Goal: Task Accomplishment & Management: Complete application form

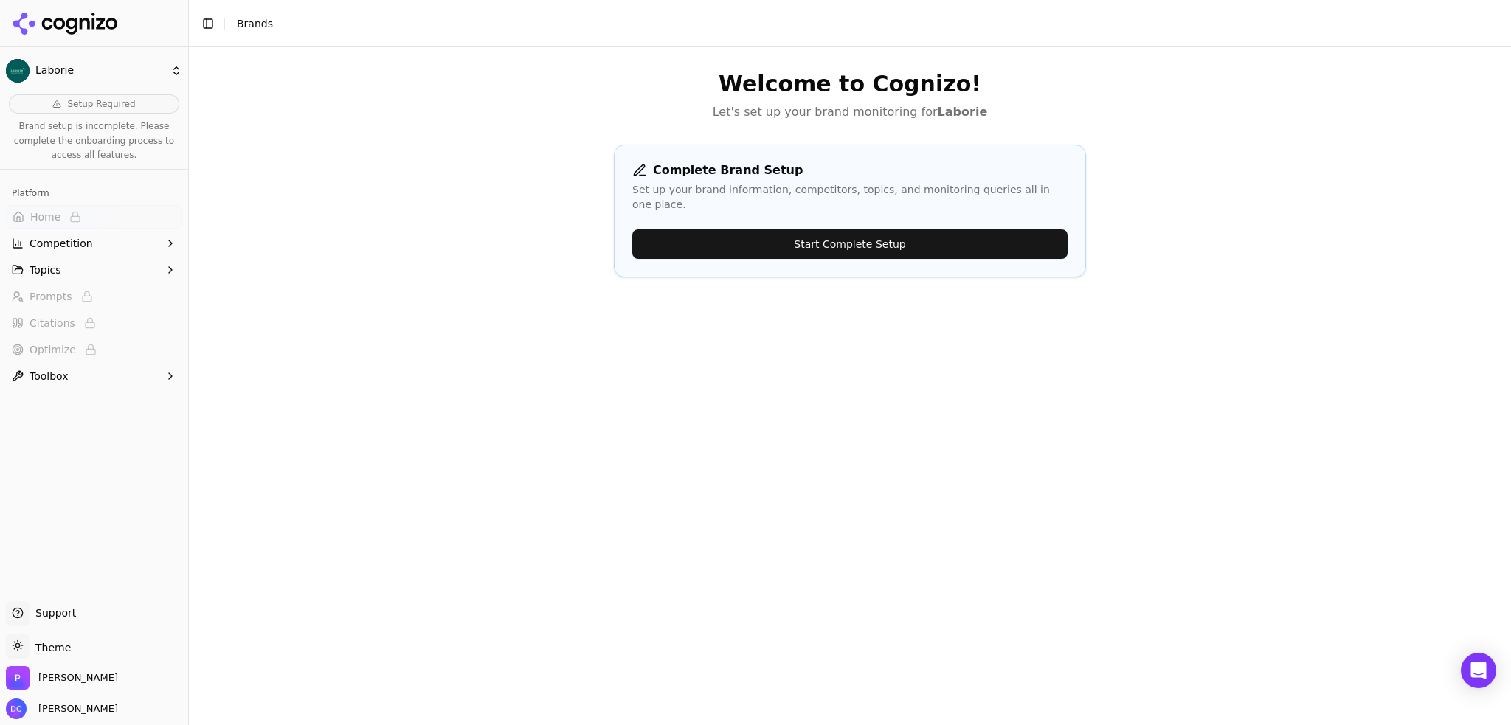
click at [850, 230] on button "Start Complete Setup" at bounding box center [849, 244] width 435 height 30
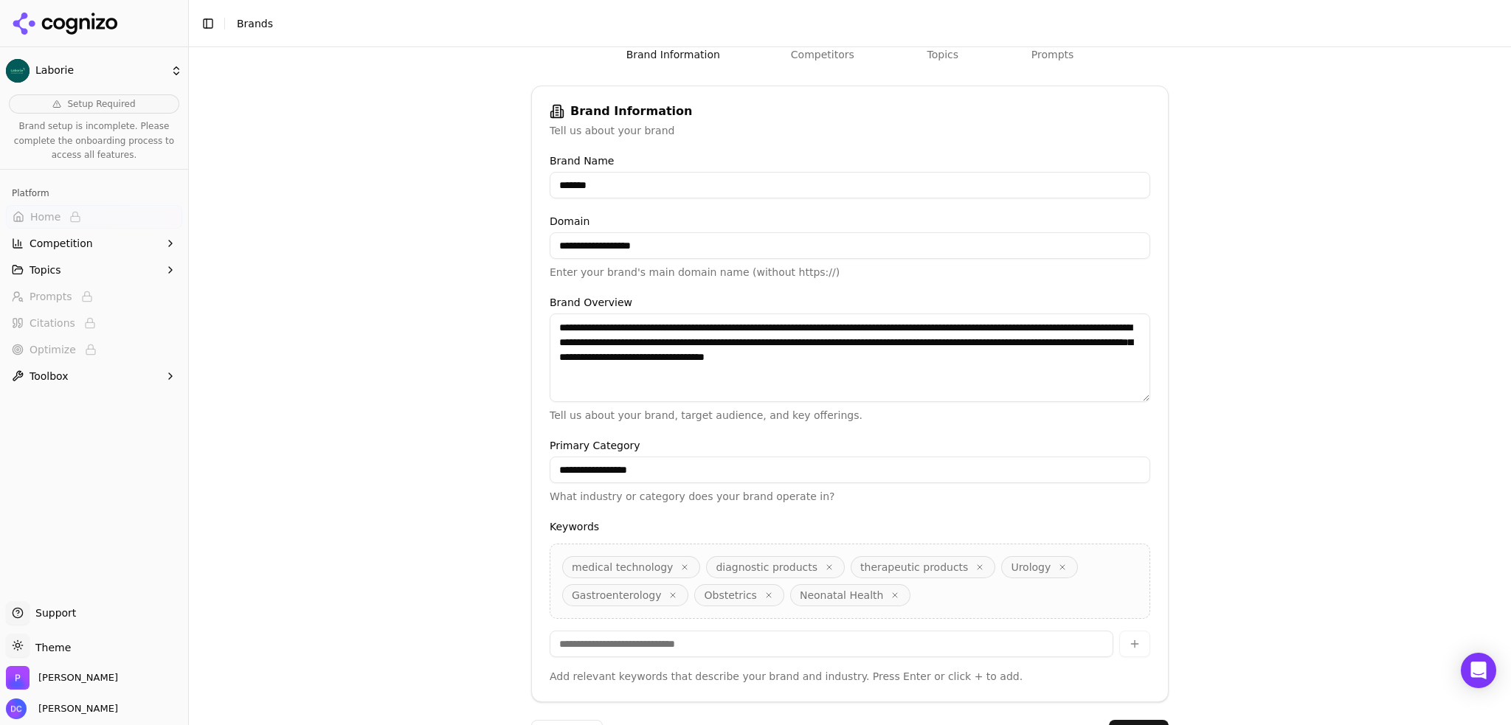
scroll to position [226, 0]
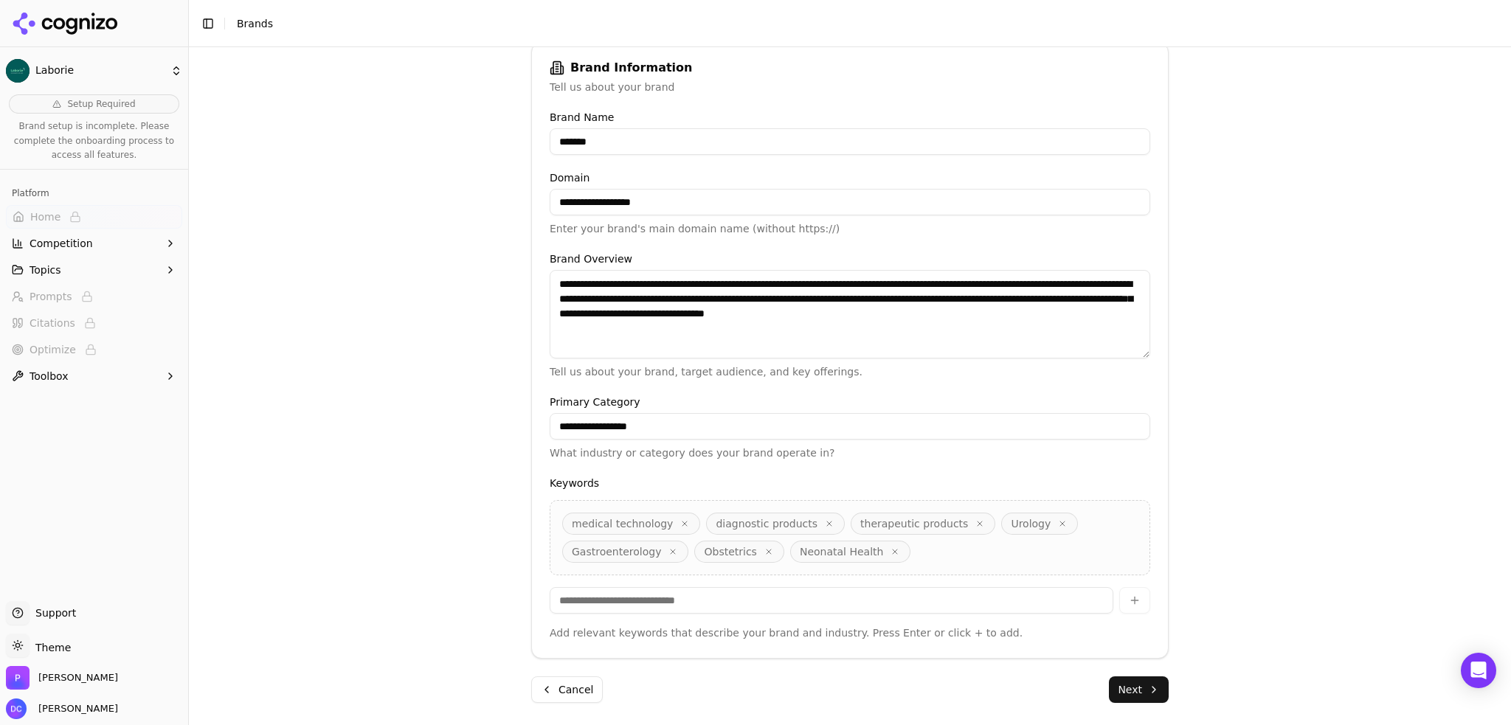
click at [1131, 690] on button "Next" at bounding box center [1139, 689] width 60 height 27
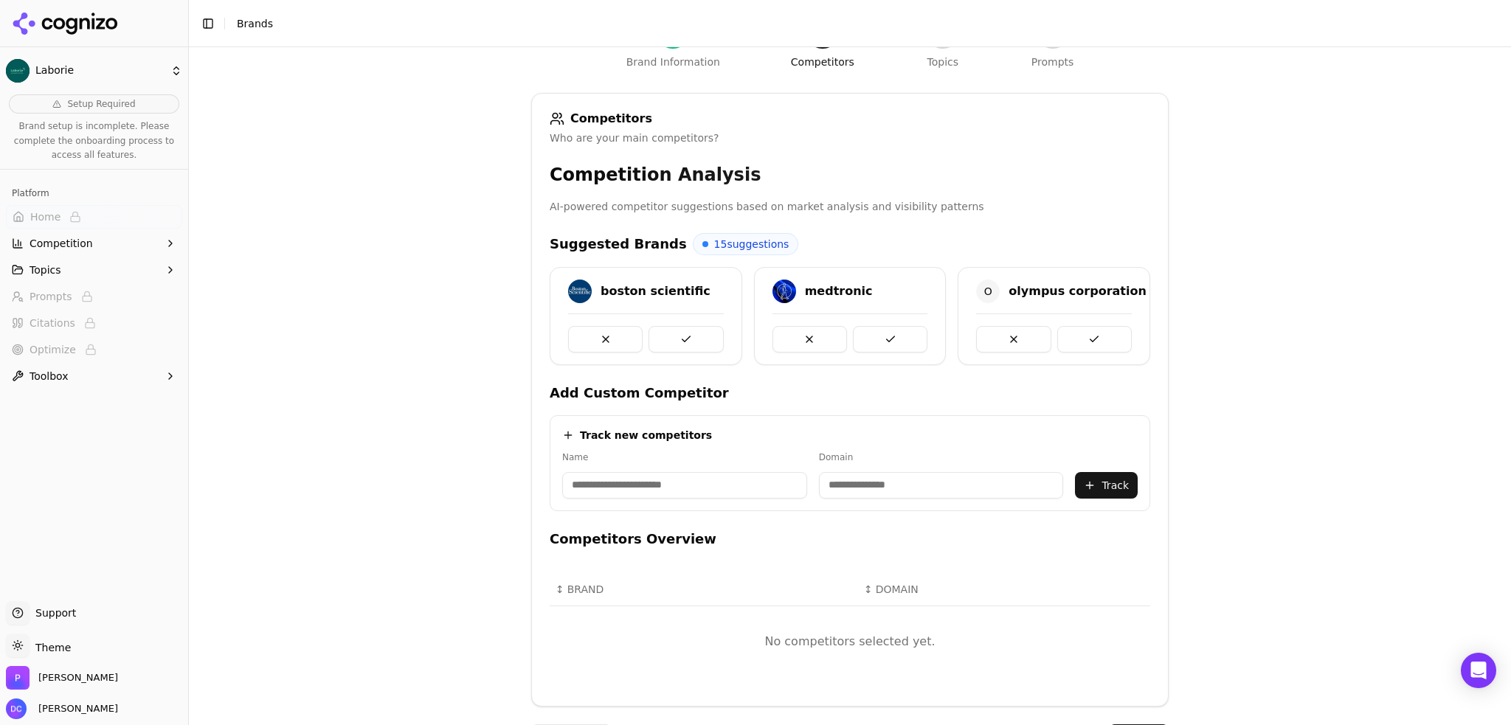
scroll to position [223, 0]
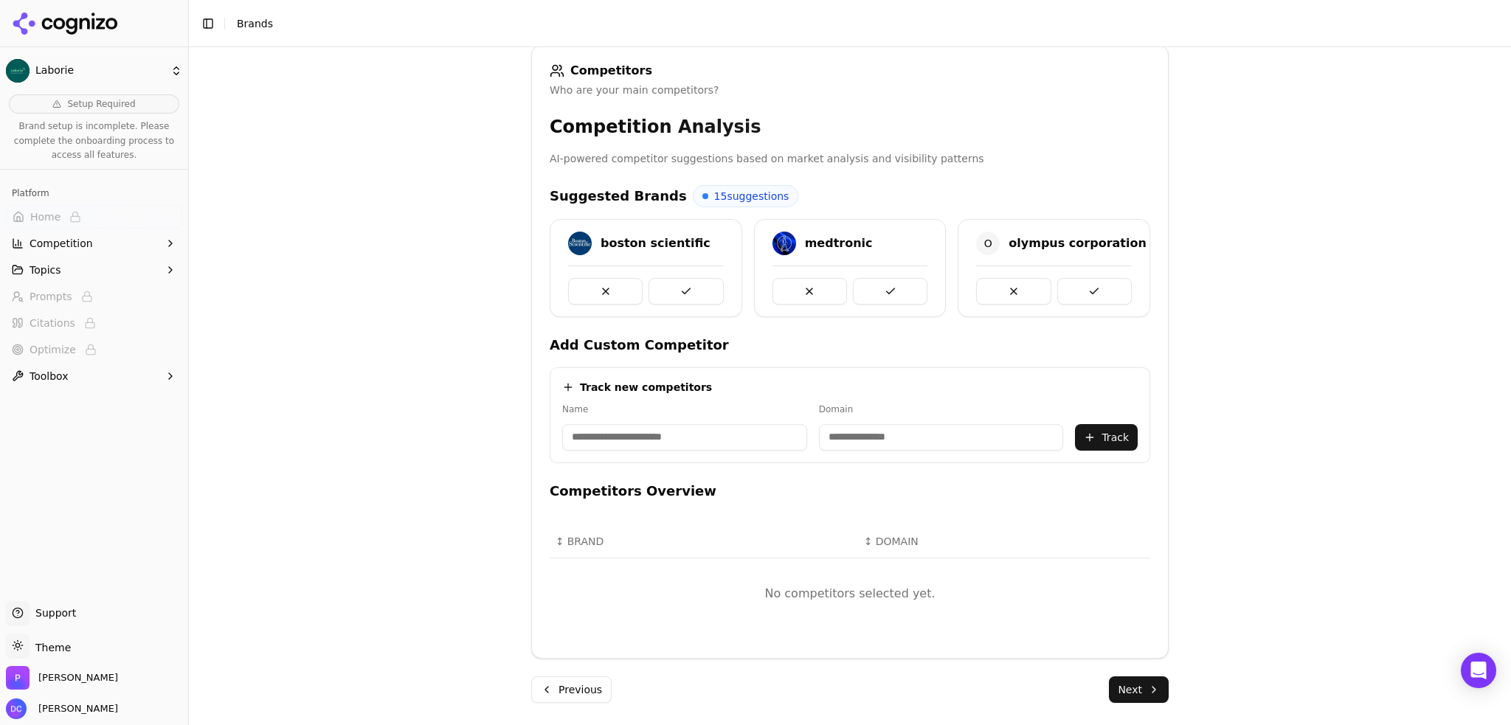
click at [1135, 689] on button "Next" at bounding box center [1139, 689] width 60 height 27
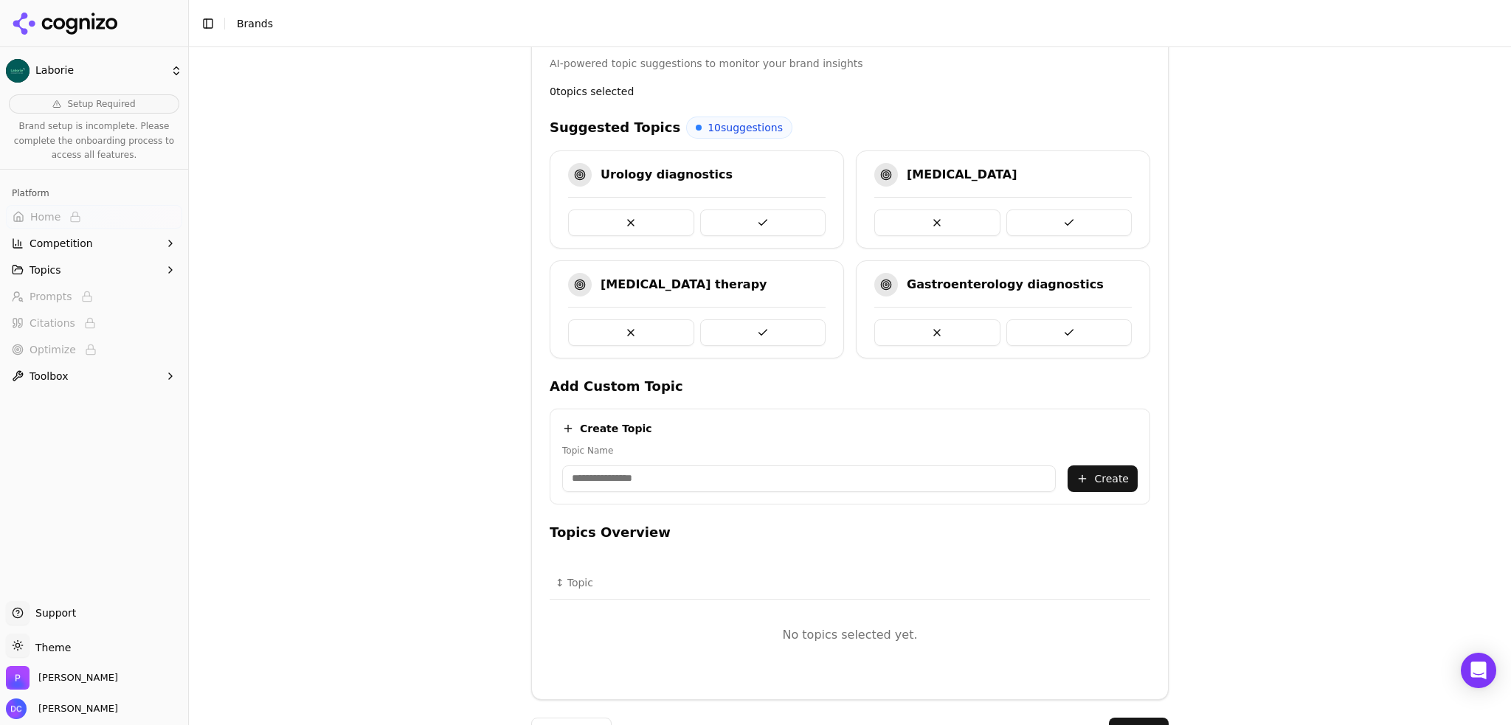
scroll to position [359, 0]
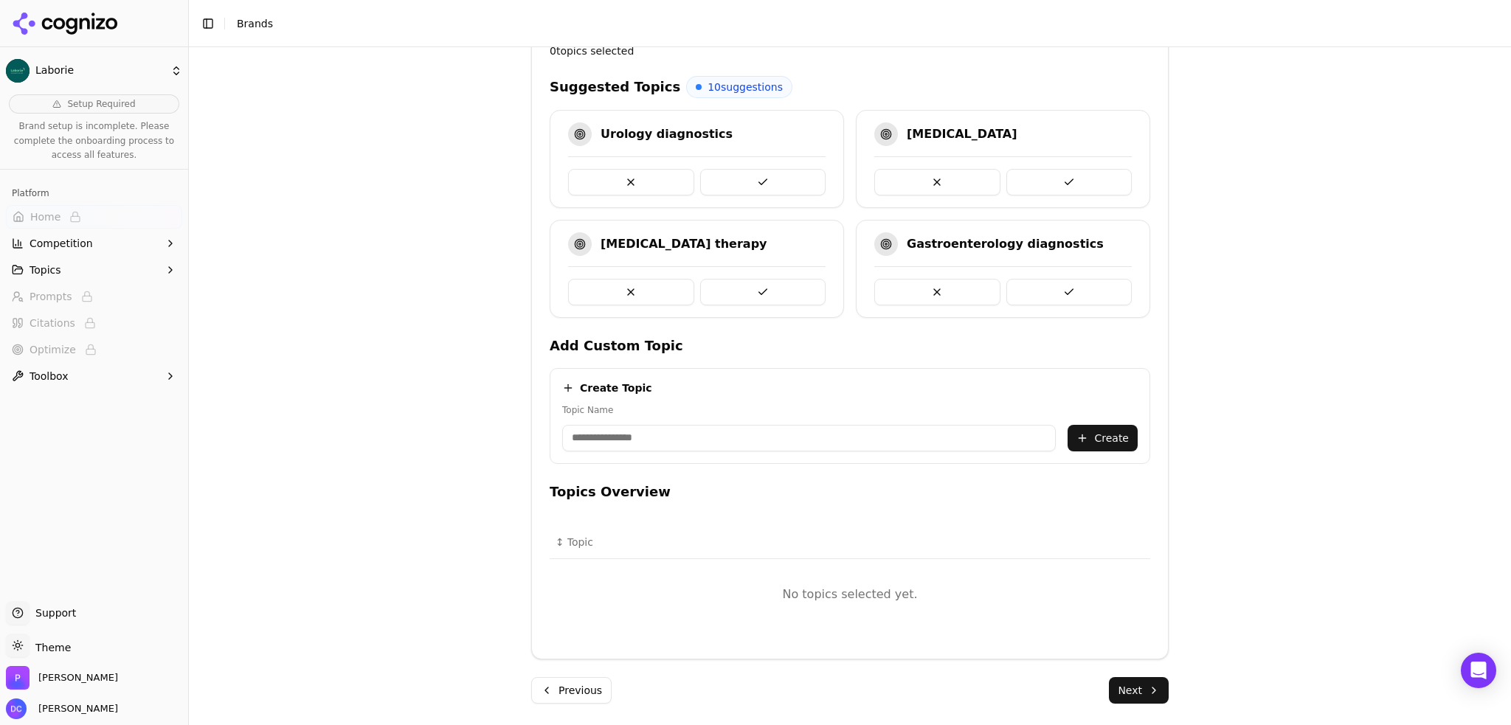
click at [1146, 689] on button "Next" at bounding box center [1139, 690] width 60 height 27
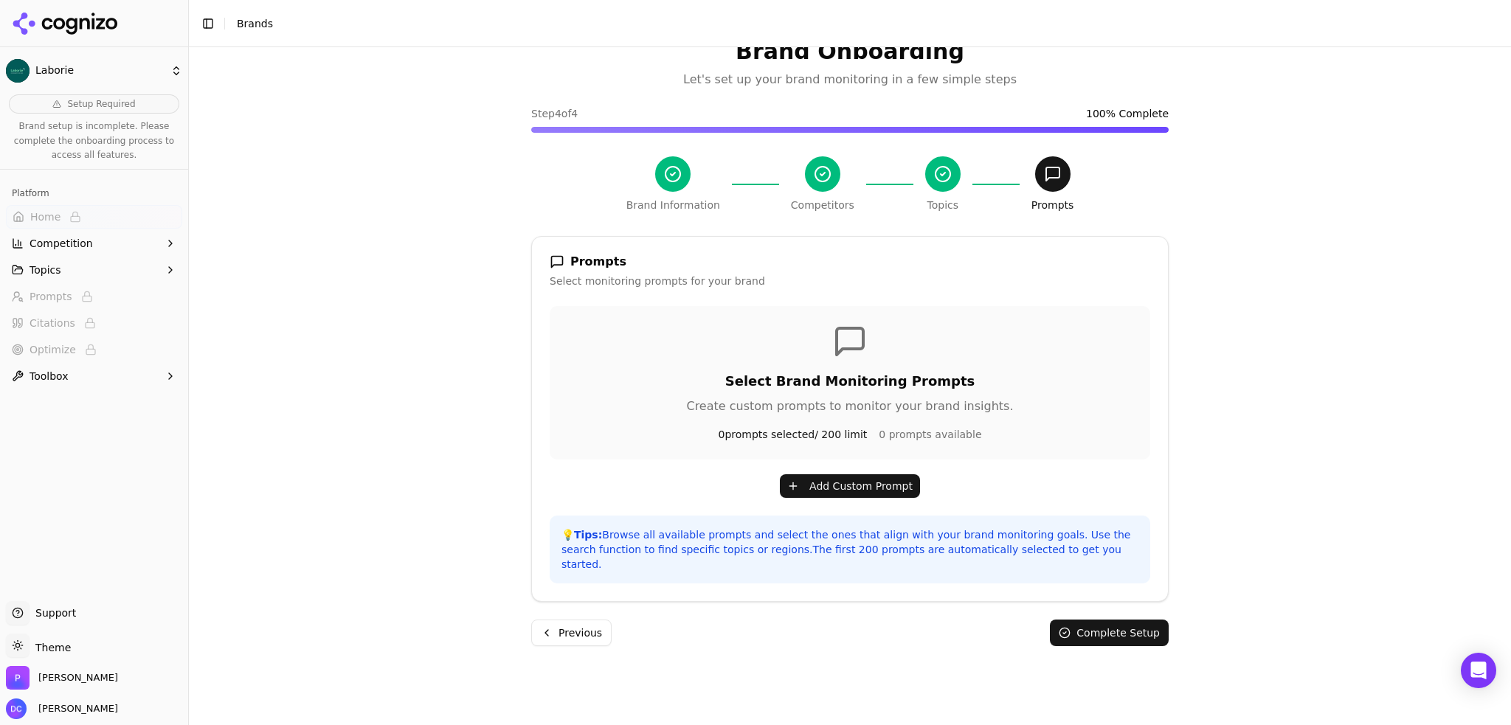
scroll to position [47, 0]
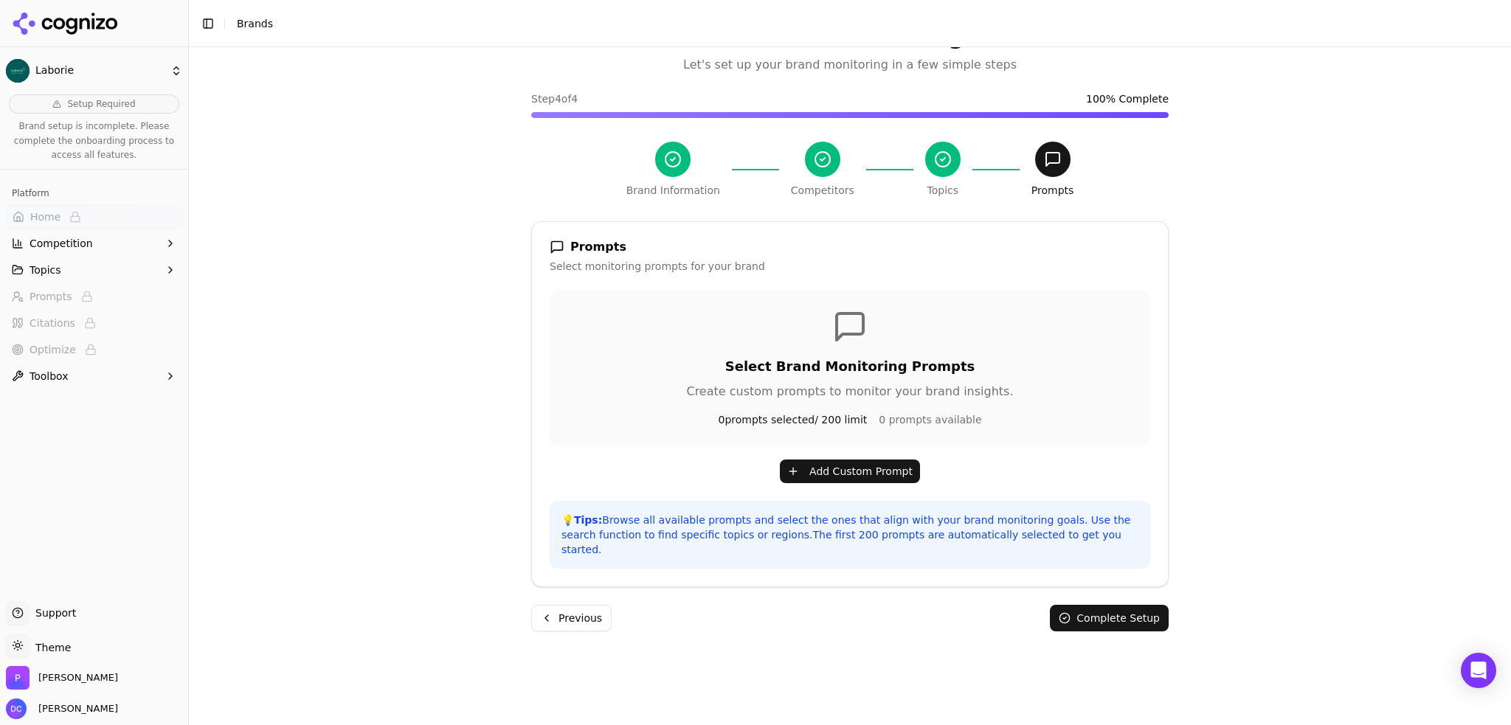
click at [585, 605] on button "Previous" at bounding box center [571, 618] width 80 height 27
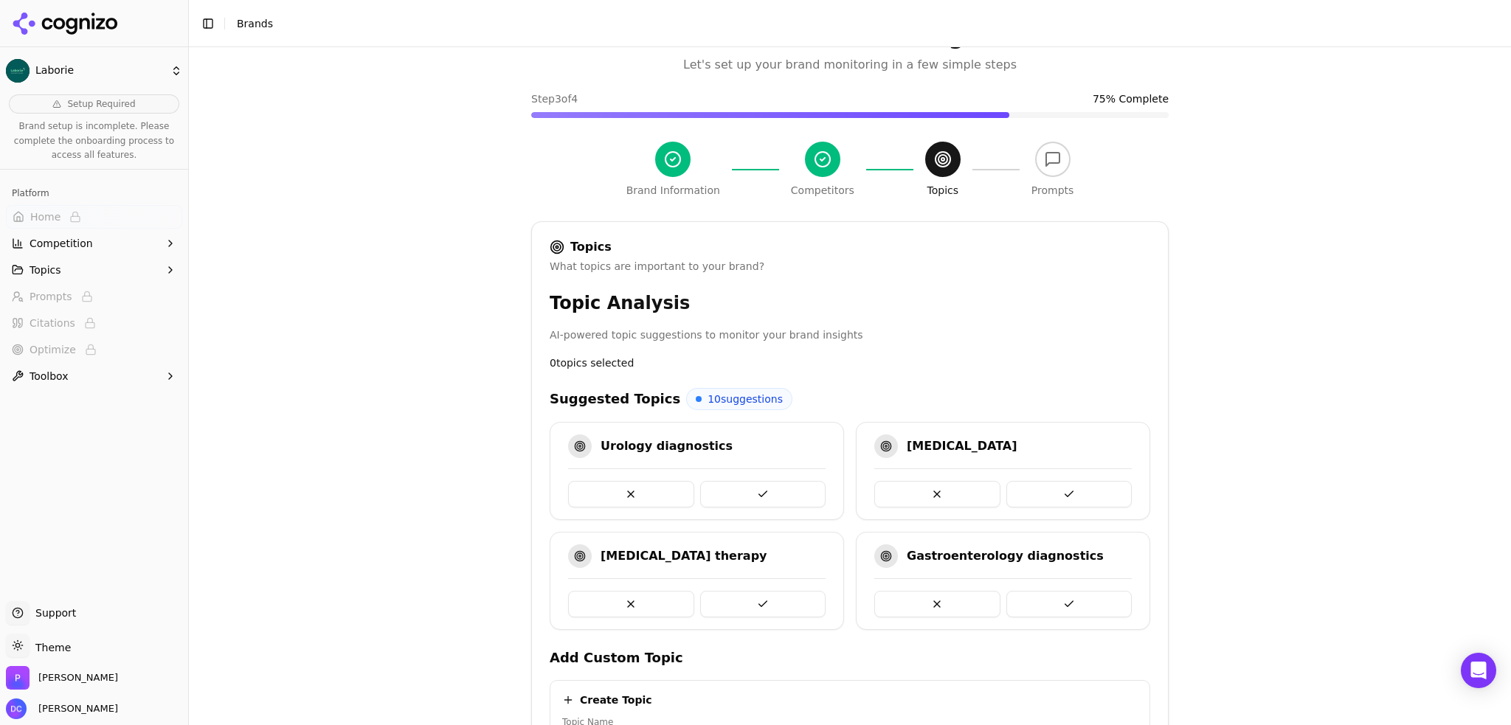
click at [585, 604] on button at bounding box center [631, 604] width 126 height 27
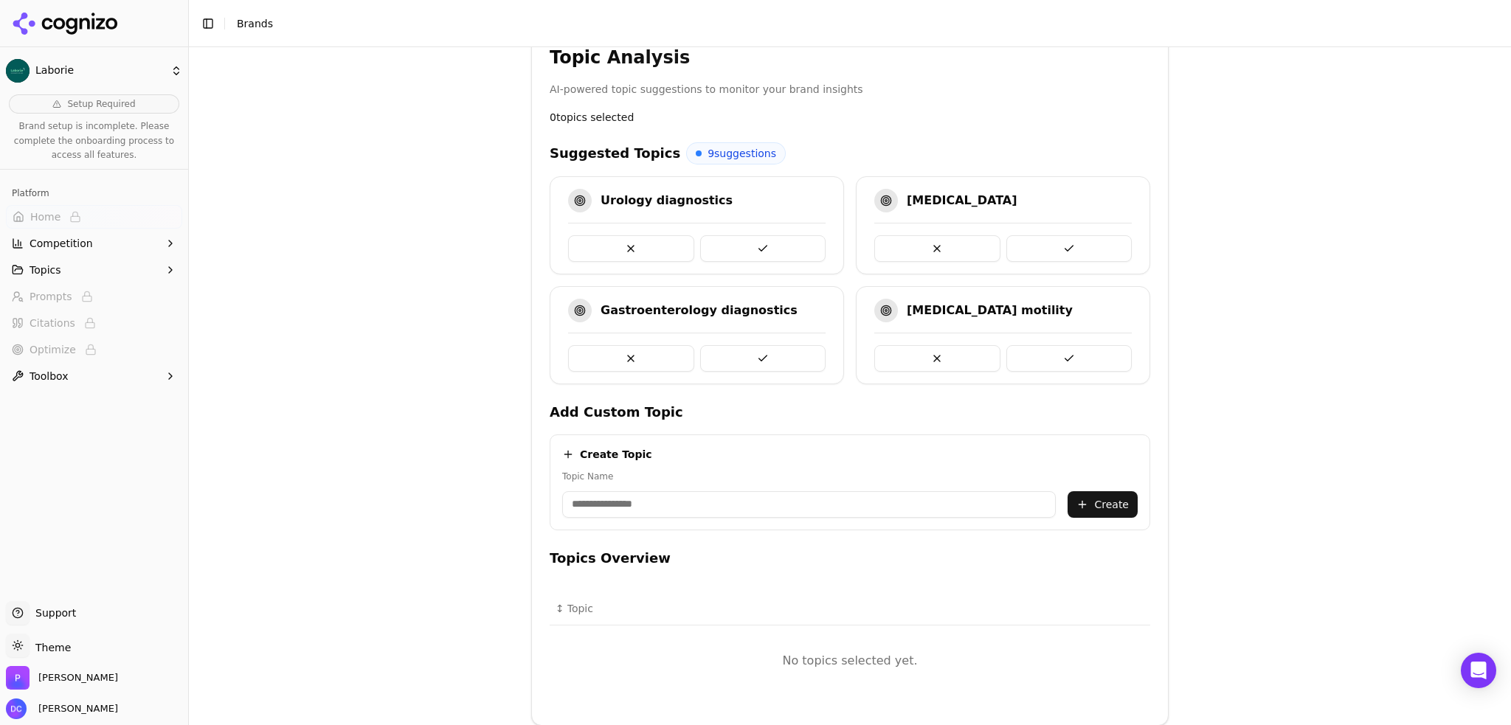
scroll to position [359, 0]
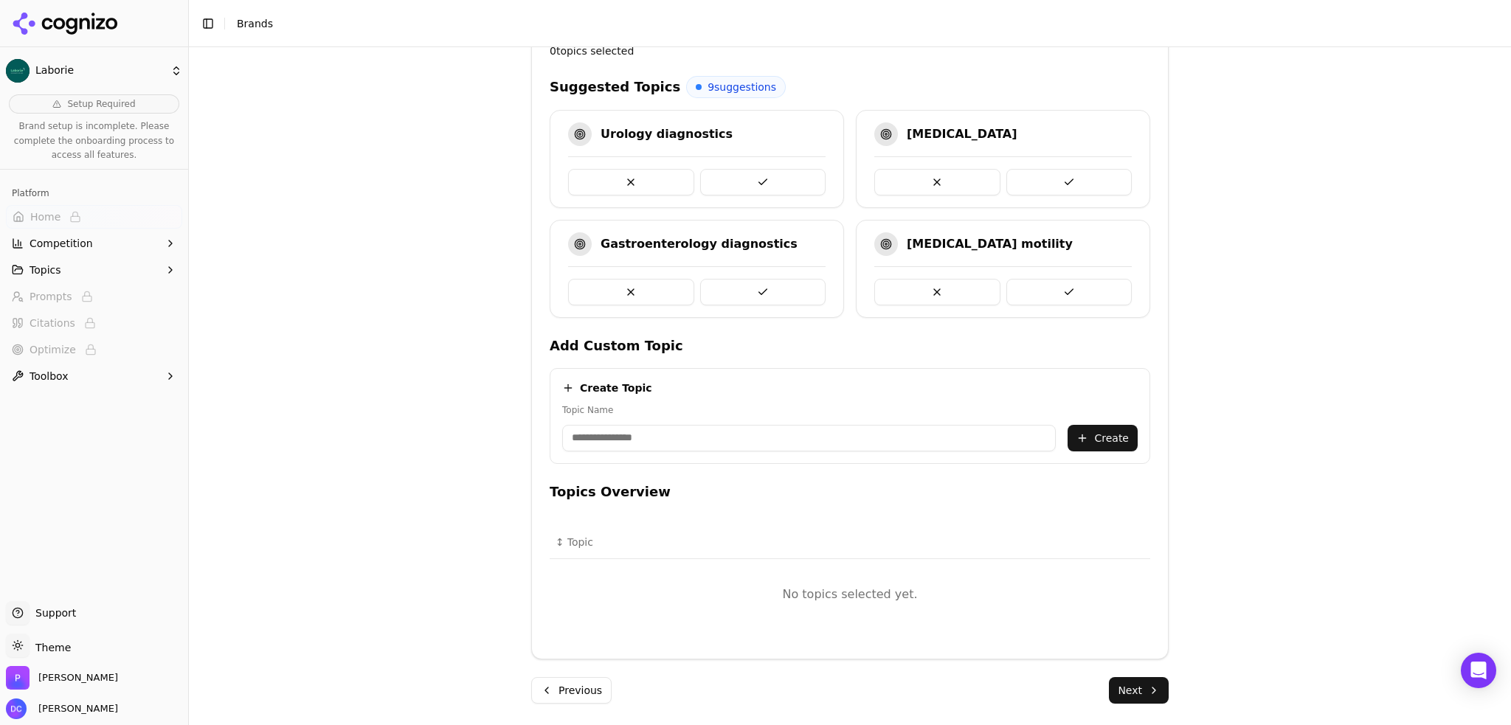
click at [566, 684] on button "Previous" at bounding box center [571, 690] width 80 height 27
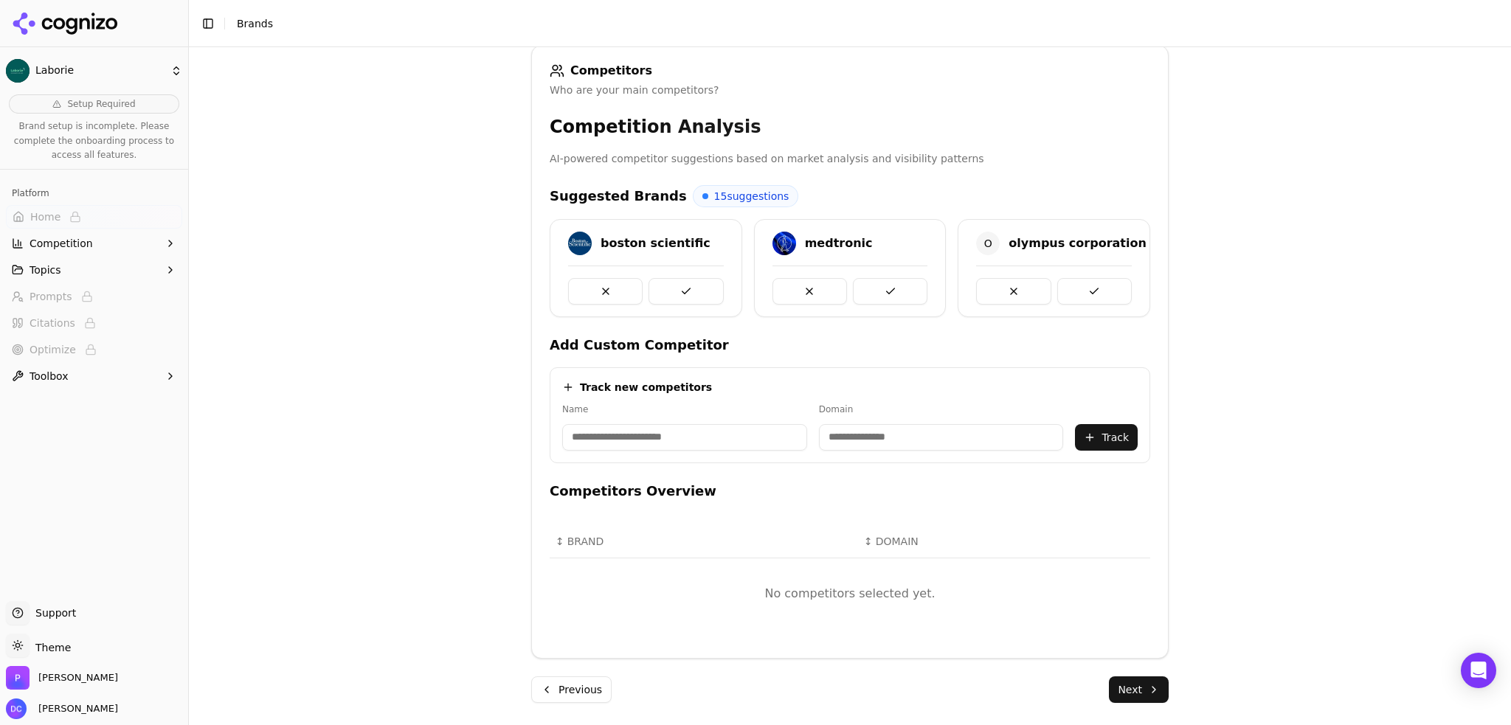
click at [569, 701] on button "Previous" at bounding box center [571, 689] width 80 height 27
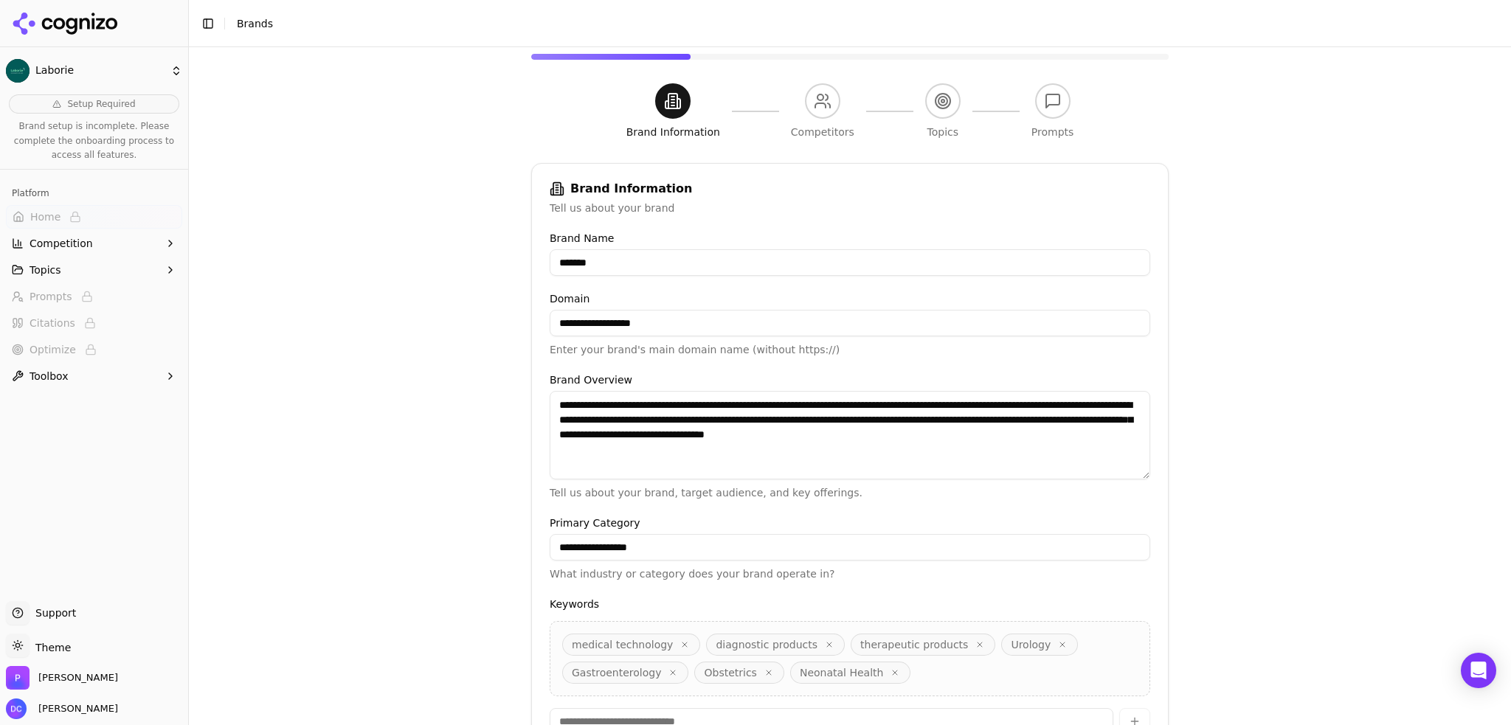
scroll to position [226, 0]
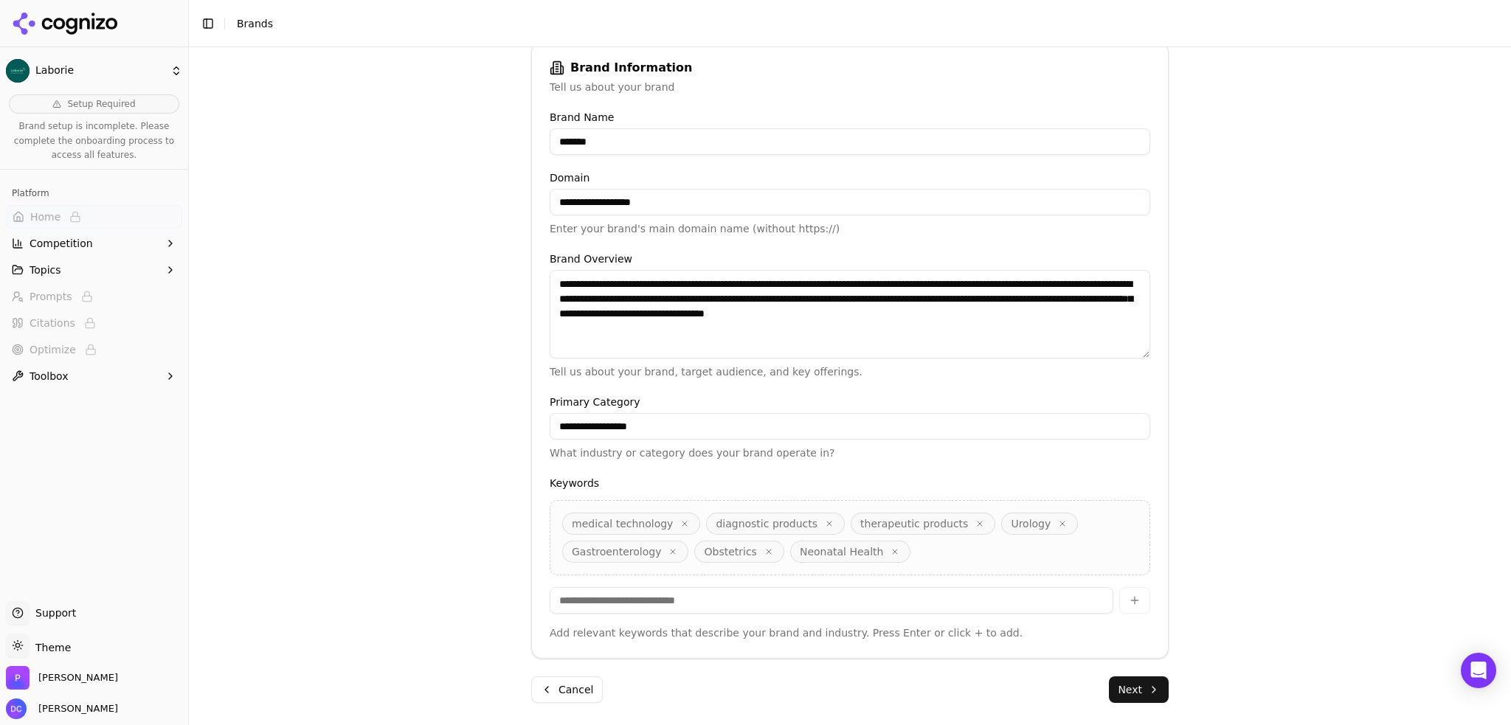
click at [590, 521] on span "medical technology" at bounding box center [622, 523] width 101 height 15
click at [734, 523] on span "diagnostic products" at bounding box center [766, 523] width 102 height 15
click at [864, 521] on span "therapeutic products" at bounding box center [914, 523] width 108 height 15
click at [1011, 521] on span "Urology" at bounding box center [1031, 523] width 40 height 15
click at [589, 547] on span "Gastroenterology" at bounding box center [616, 551] width 89 height 15
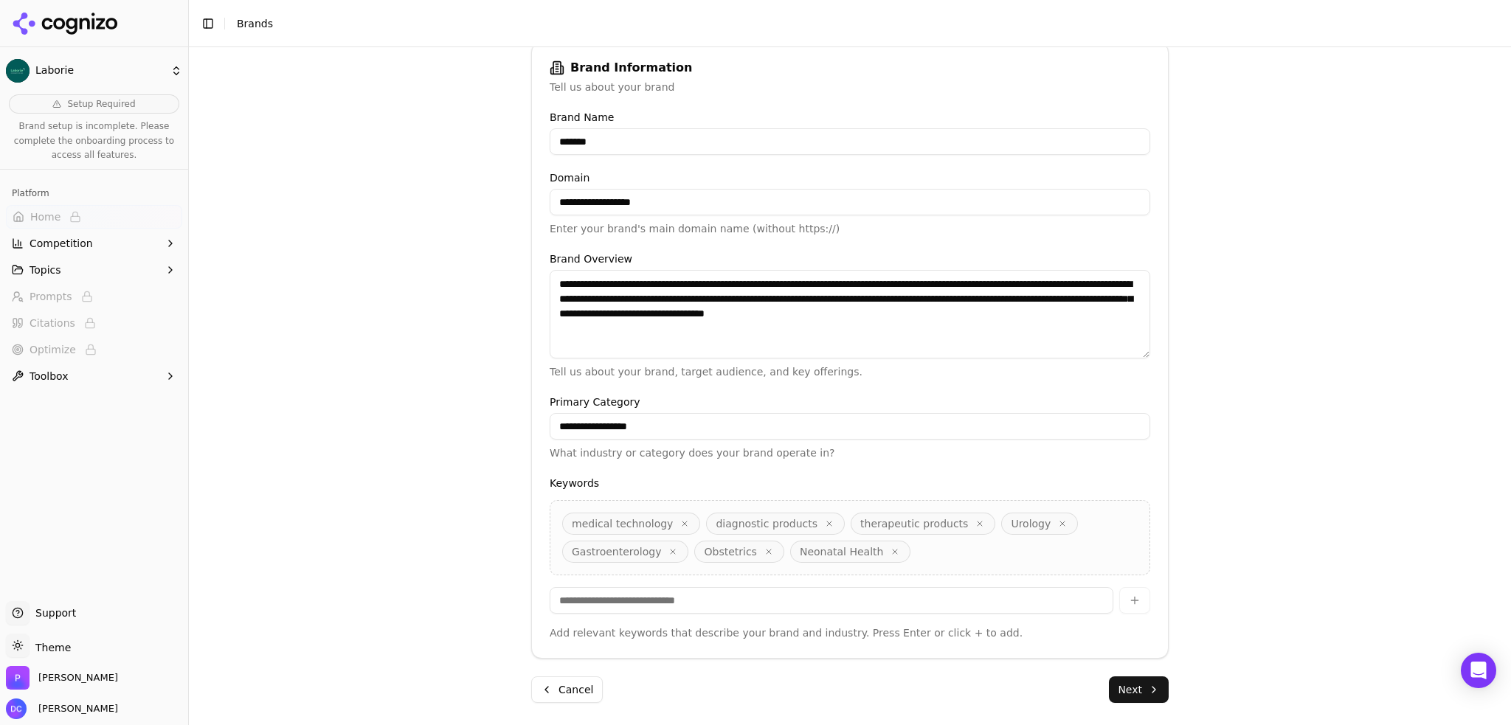
click at [1132, 696] on button "Next" at bounding box center [1139, 689] width 60 height 27
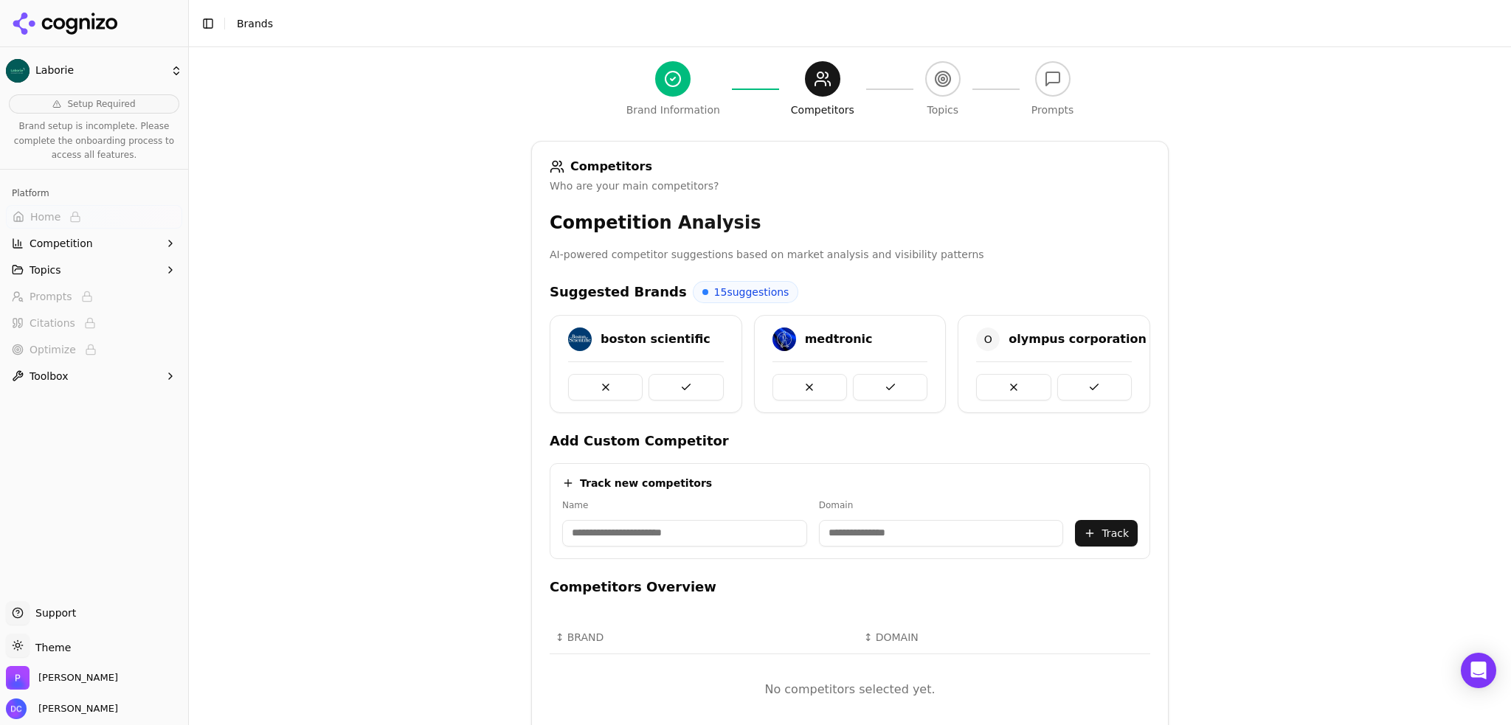
scroll to position [100, 0]
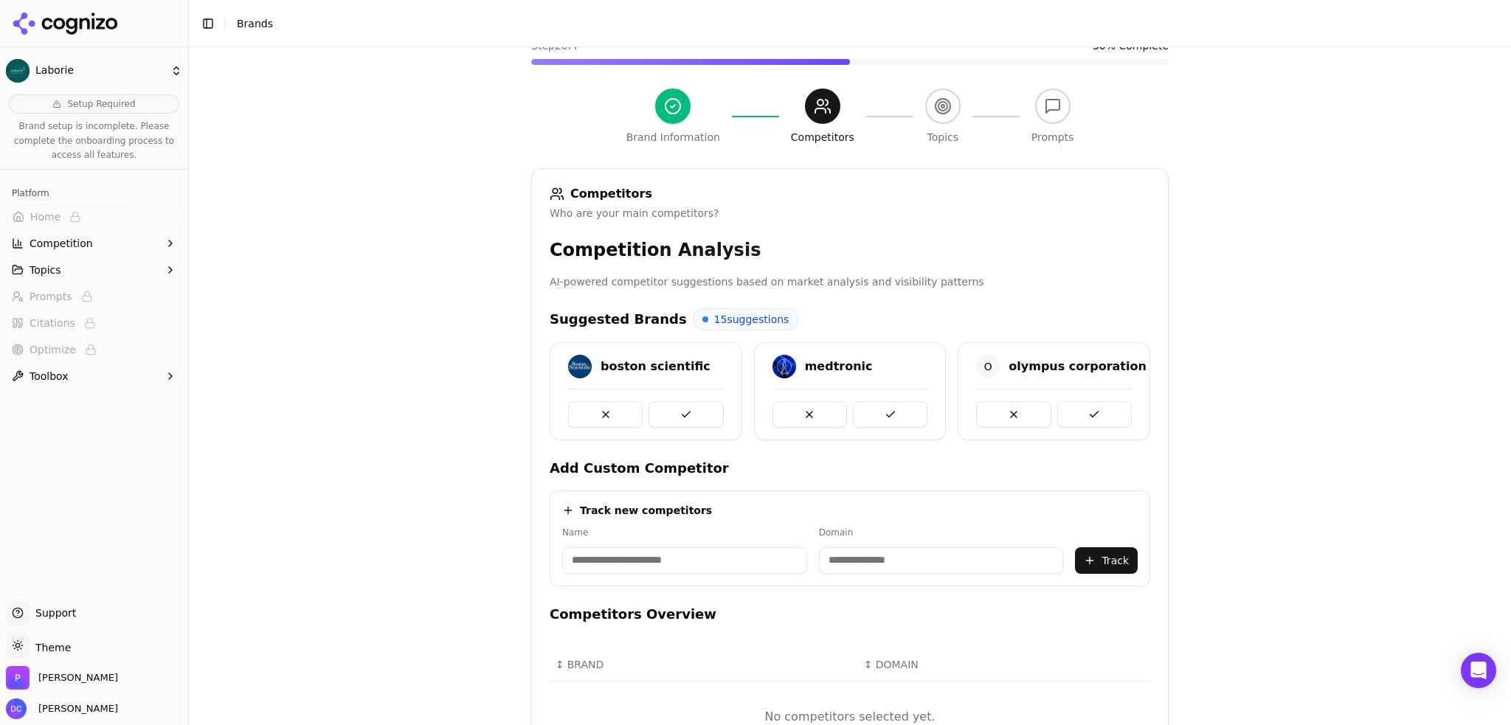
click at [686, 415] on button at bounding box center [685, 414] width 74 height 27
click at [683, 410] on button at bounding box center [685, 414] width 74 height 27
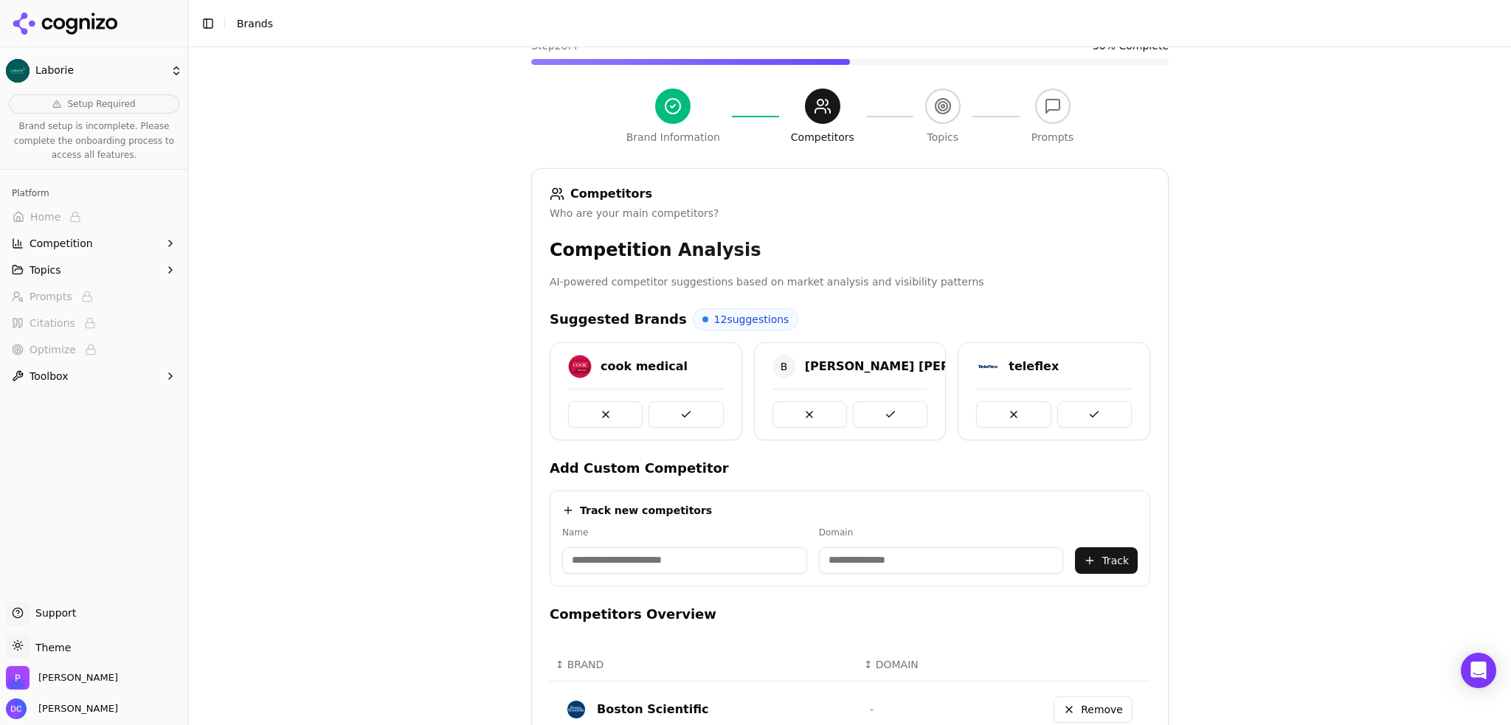
click at [683, 410] on button at bounding box center [685, 414] width 74 height 27
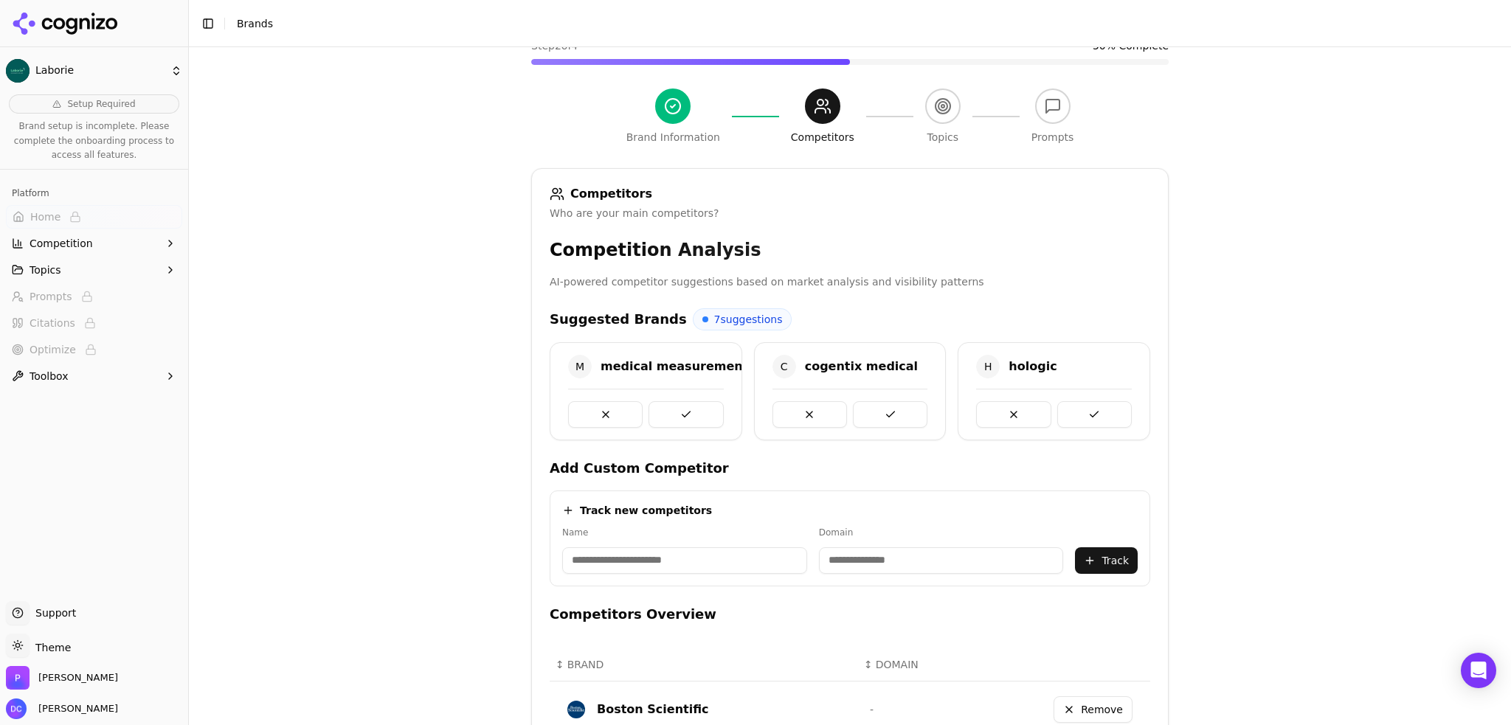
click at [683, 410] on button at bounding box center [685, 414] width 74 height 27
click at [853, 410] on button at bounding box center [890, 414] width 74 height 27
click at [683, 410] on button at bounding box center [685, 414] width 74 height 27
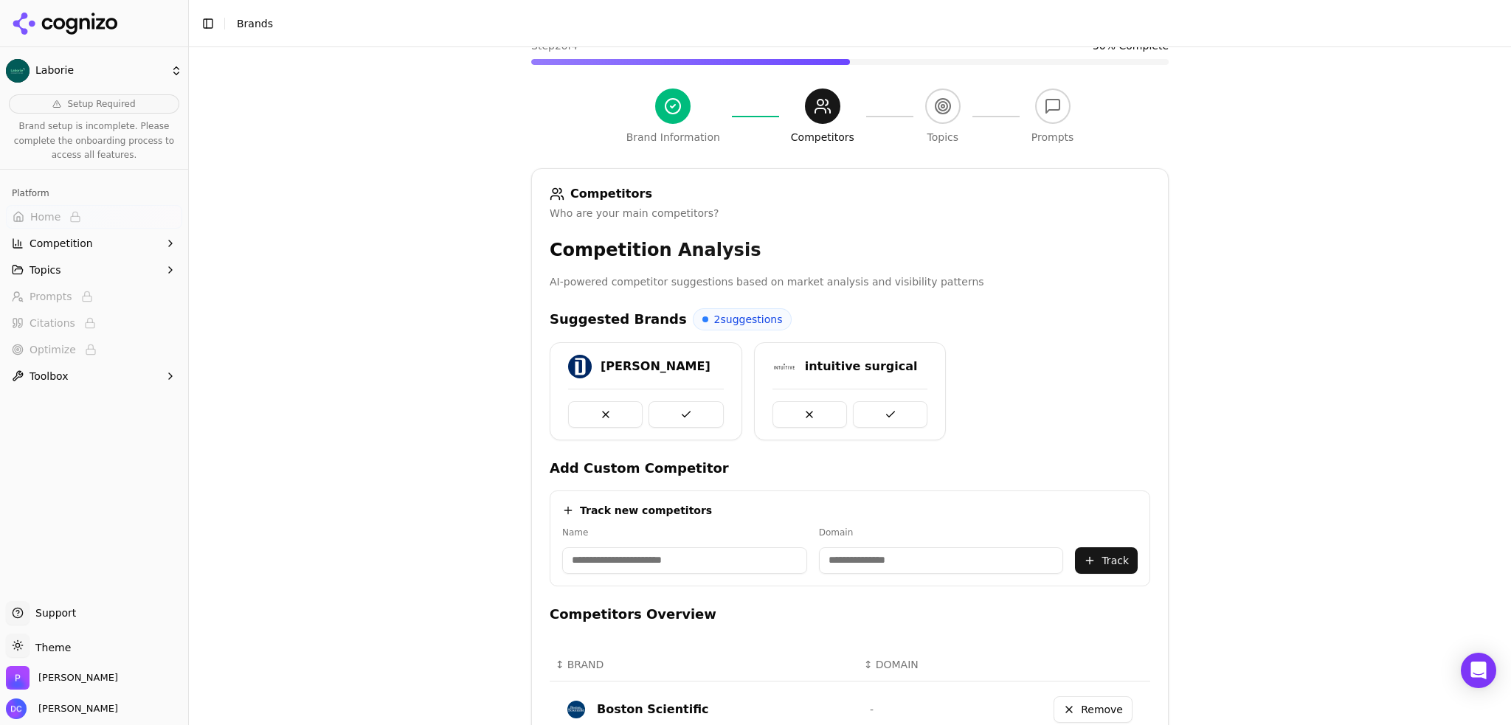
click at [683, 410] on button at bounding box center [685, 414] width 74 height 27
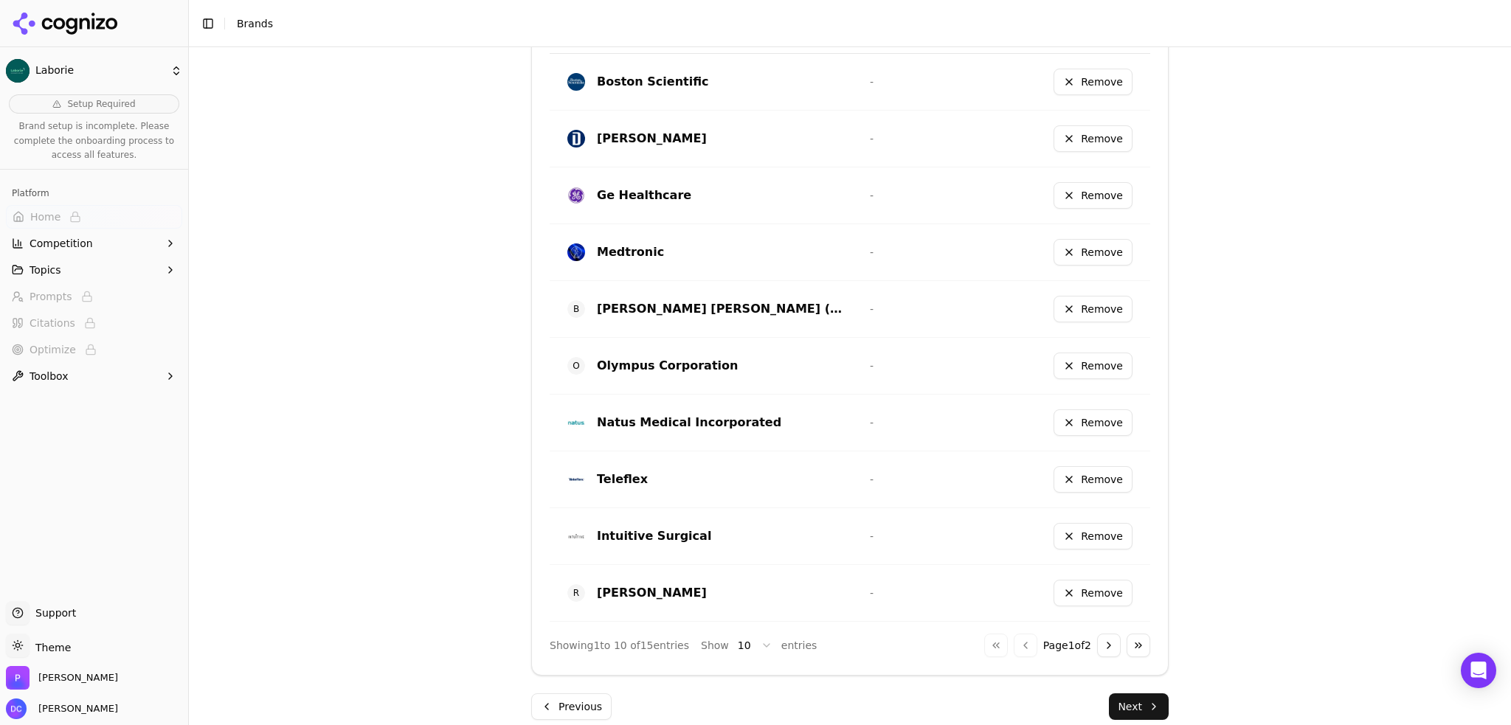
scroll to position [758, 0]
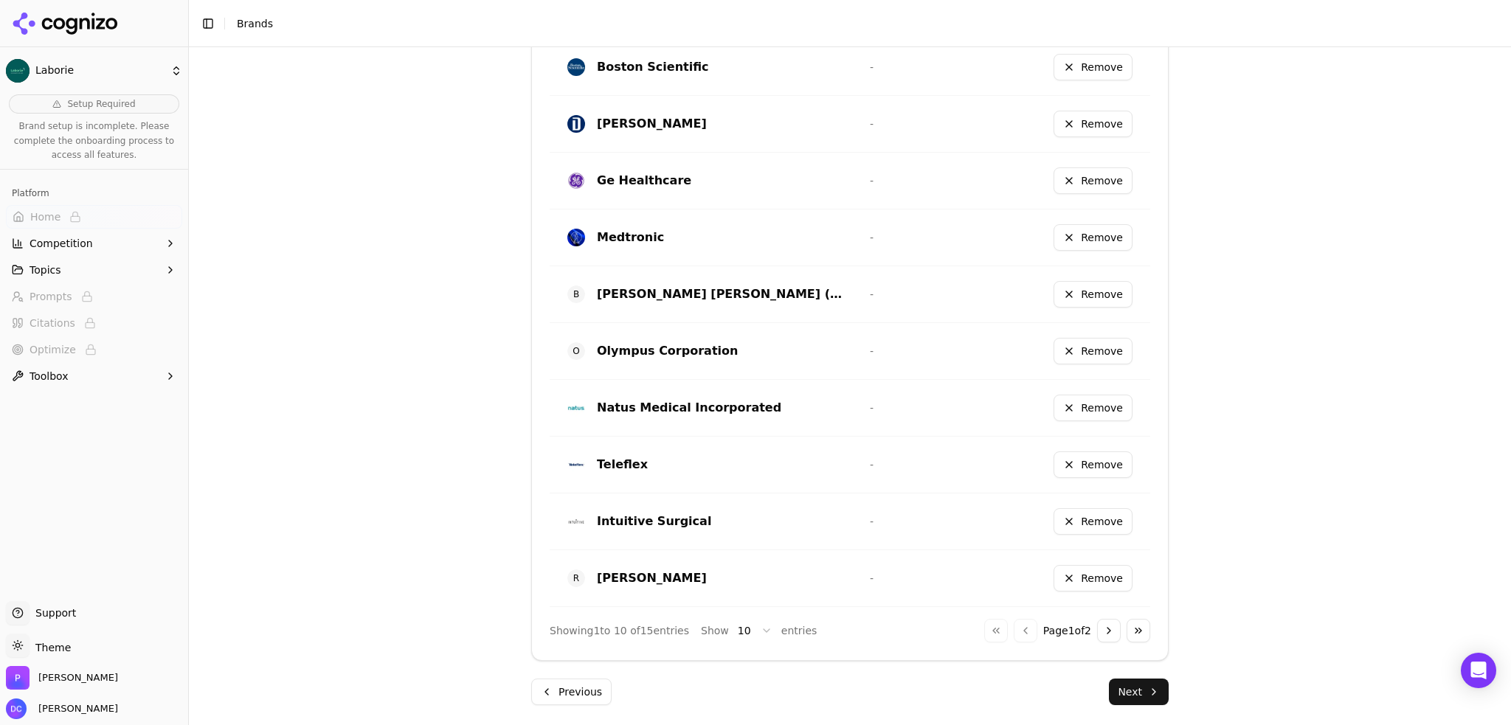
click at [1131, 690] on button "Next" at bounding box center [1139, 692] width 60 height 27
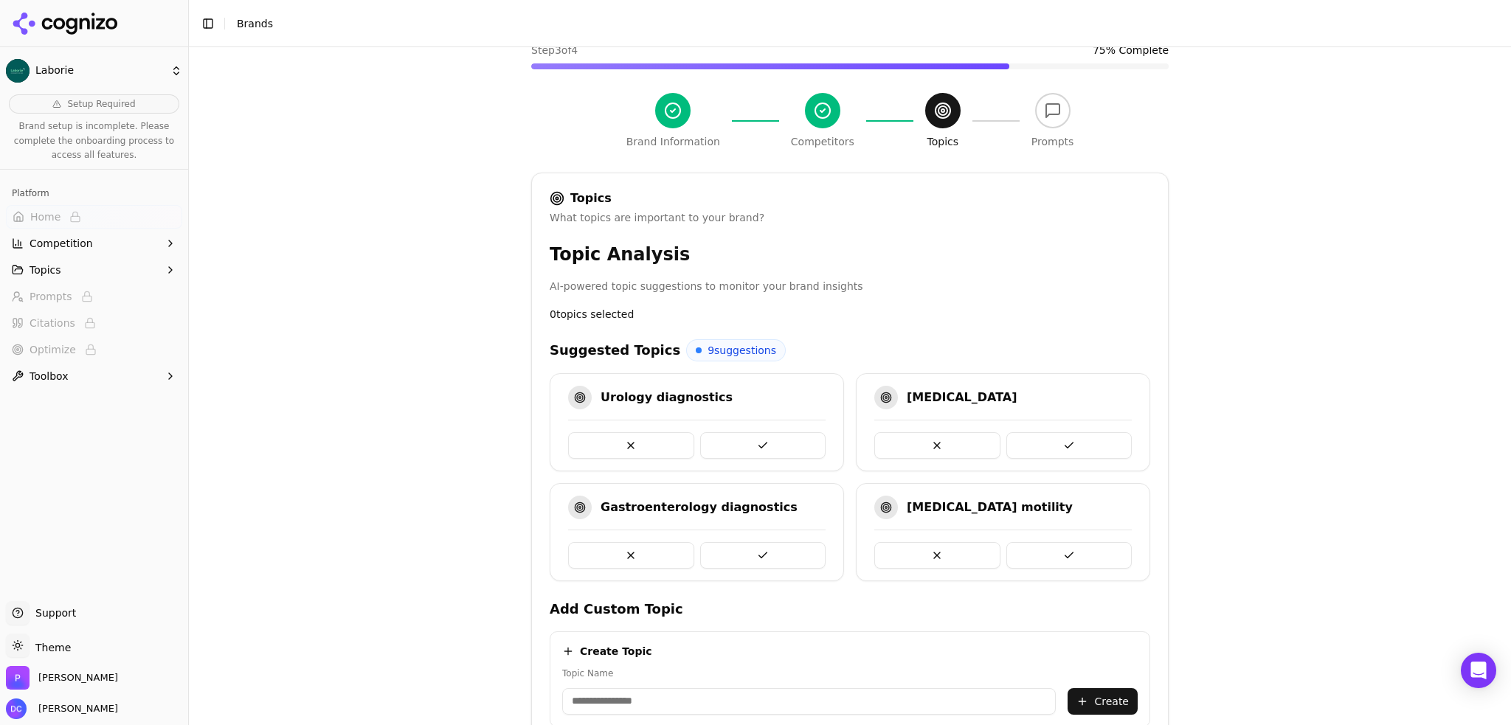
scroll to position [122, 0]
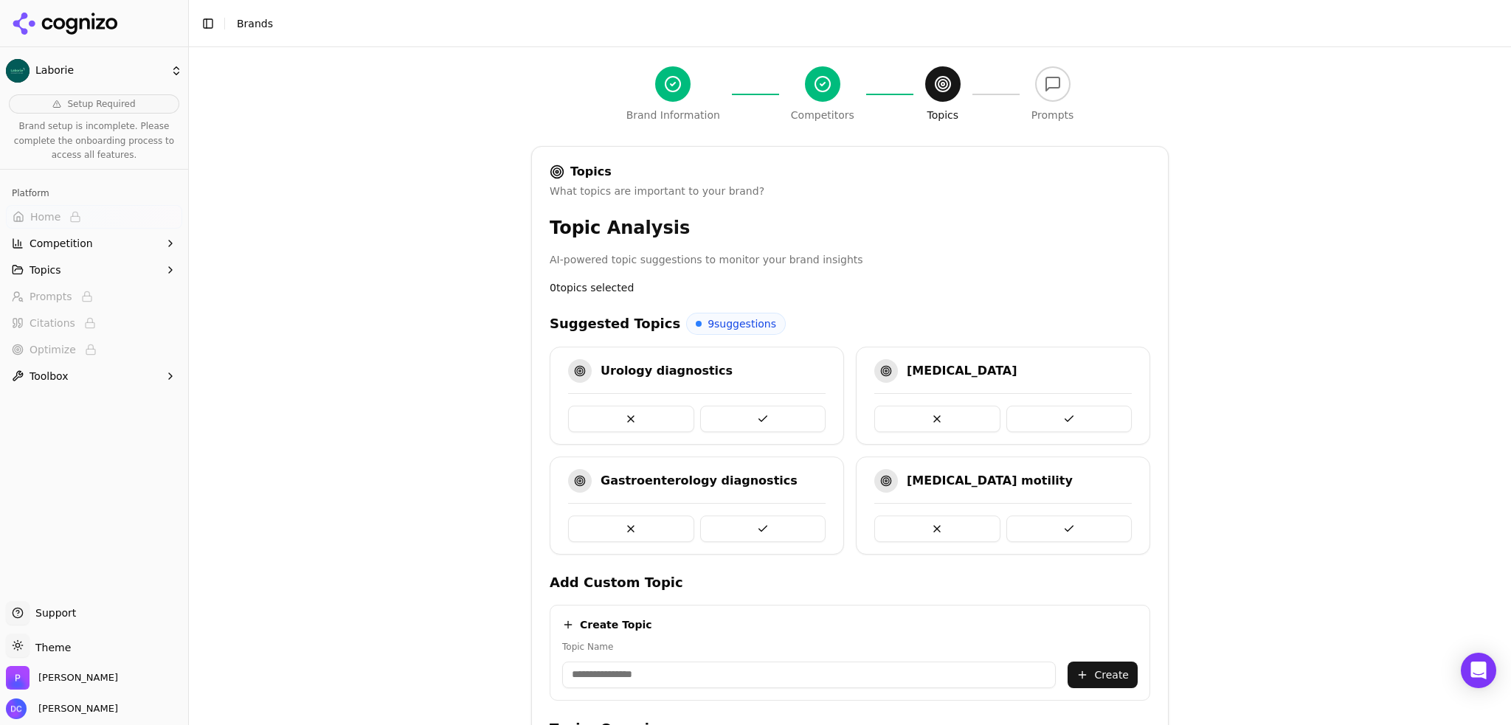
click at [760, 419] on button at bounding box center [763, 419] width 126 height 27
click at [760, 415] on button at bounding box center [763, 419] width 126 height 27
click at [1006, 415] on button at bounding box center [1069, 419] width 126 height 27
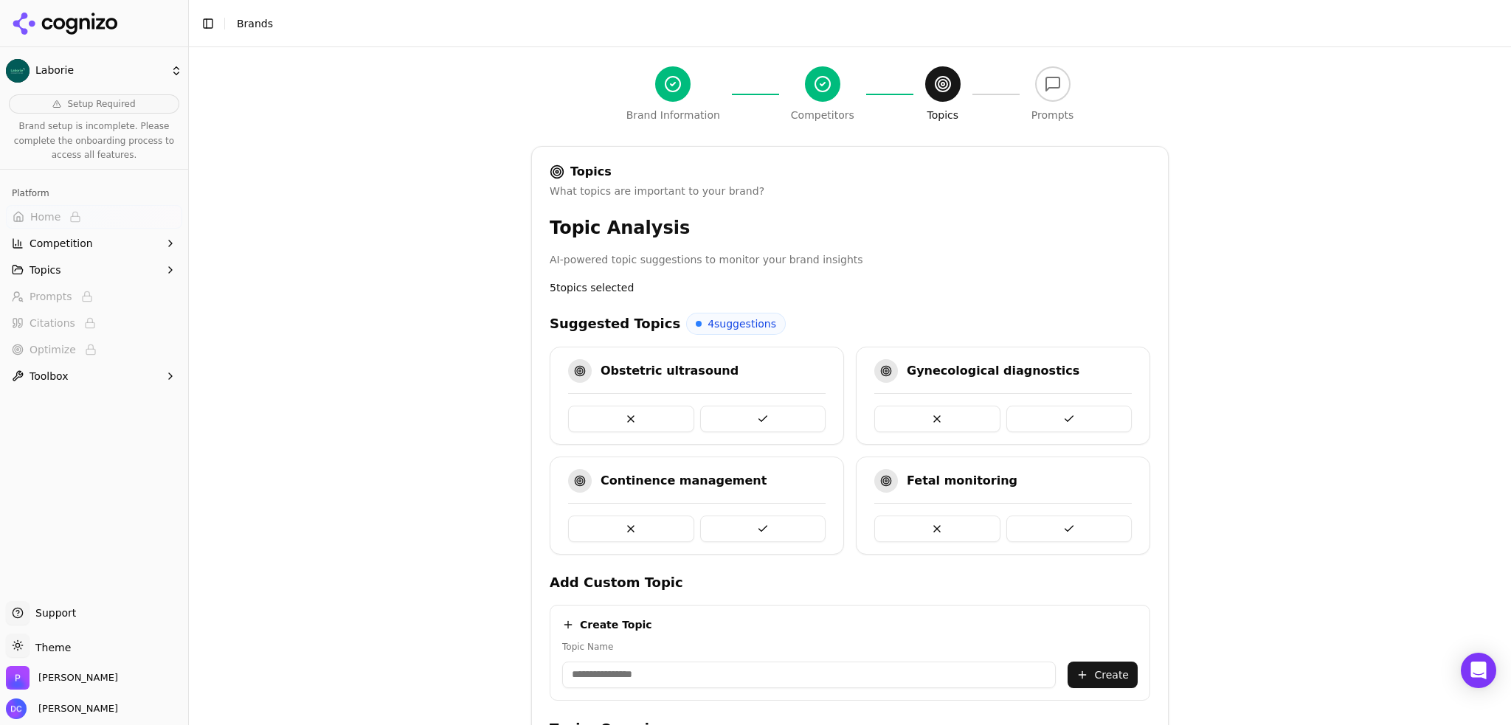
click at [760, 415] on button at bounding box center [763, 419] width 126 height 27
click at [1006, 415] on button at bounding box center [1069, 419] width 126 height 27
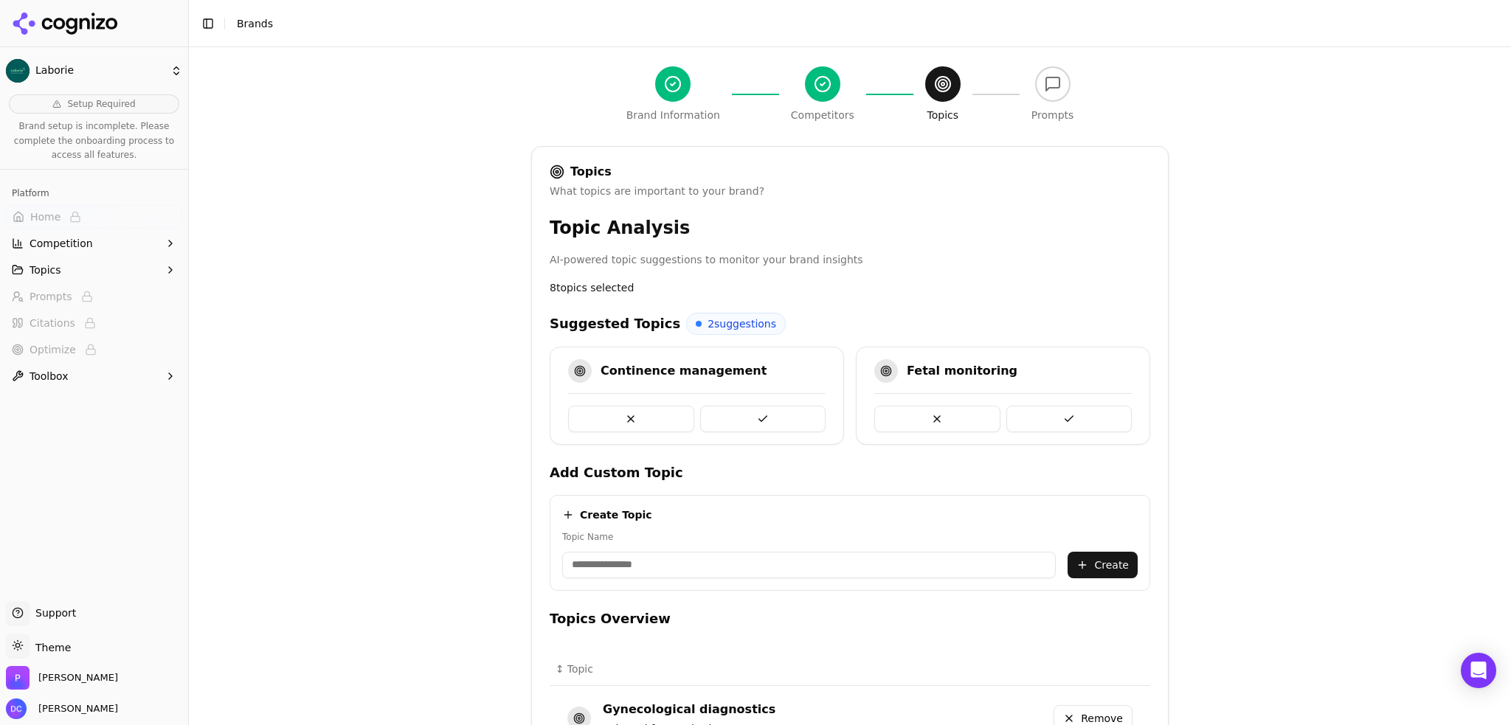
click at [1006, 415] on button at bounding box center [1069, 419] width 126 height 27
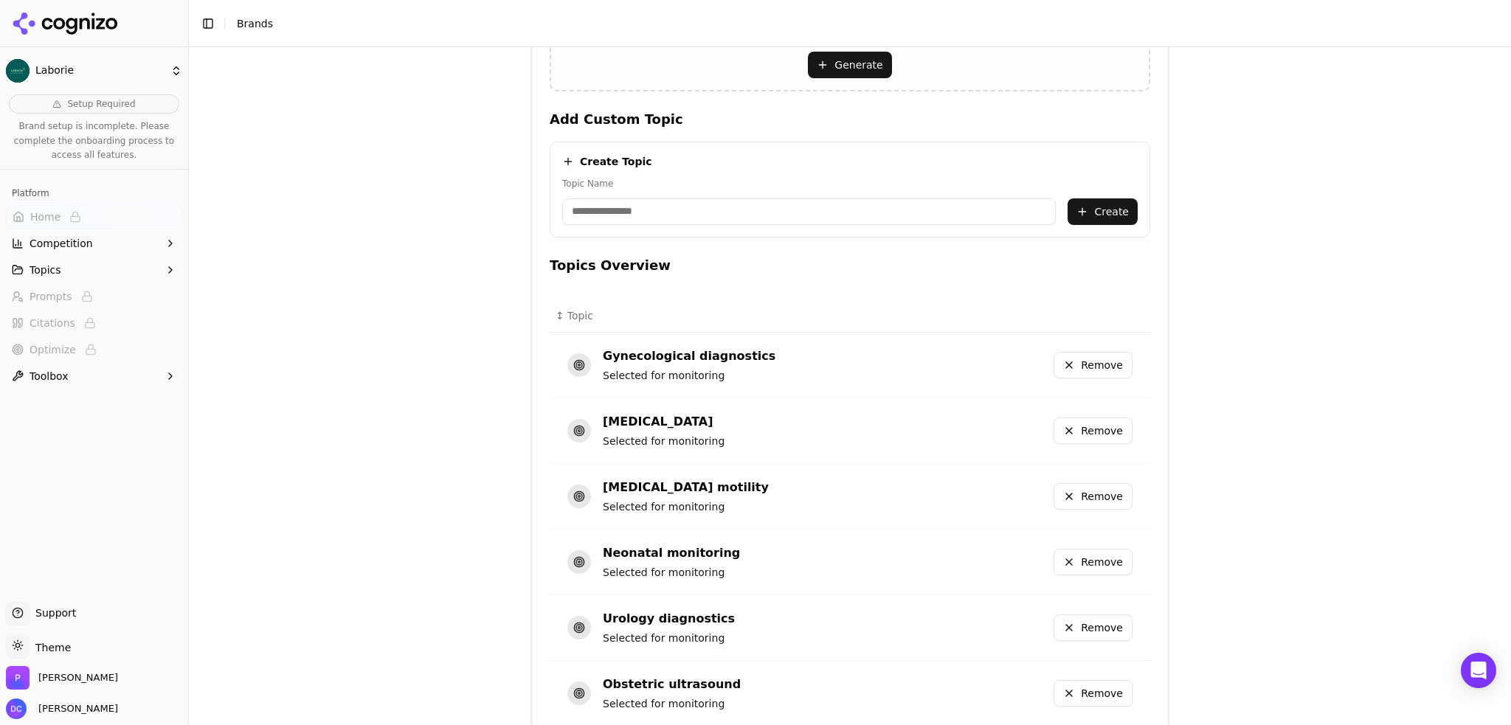
scroll to position [785, 0]
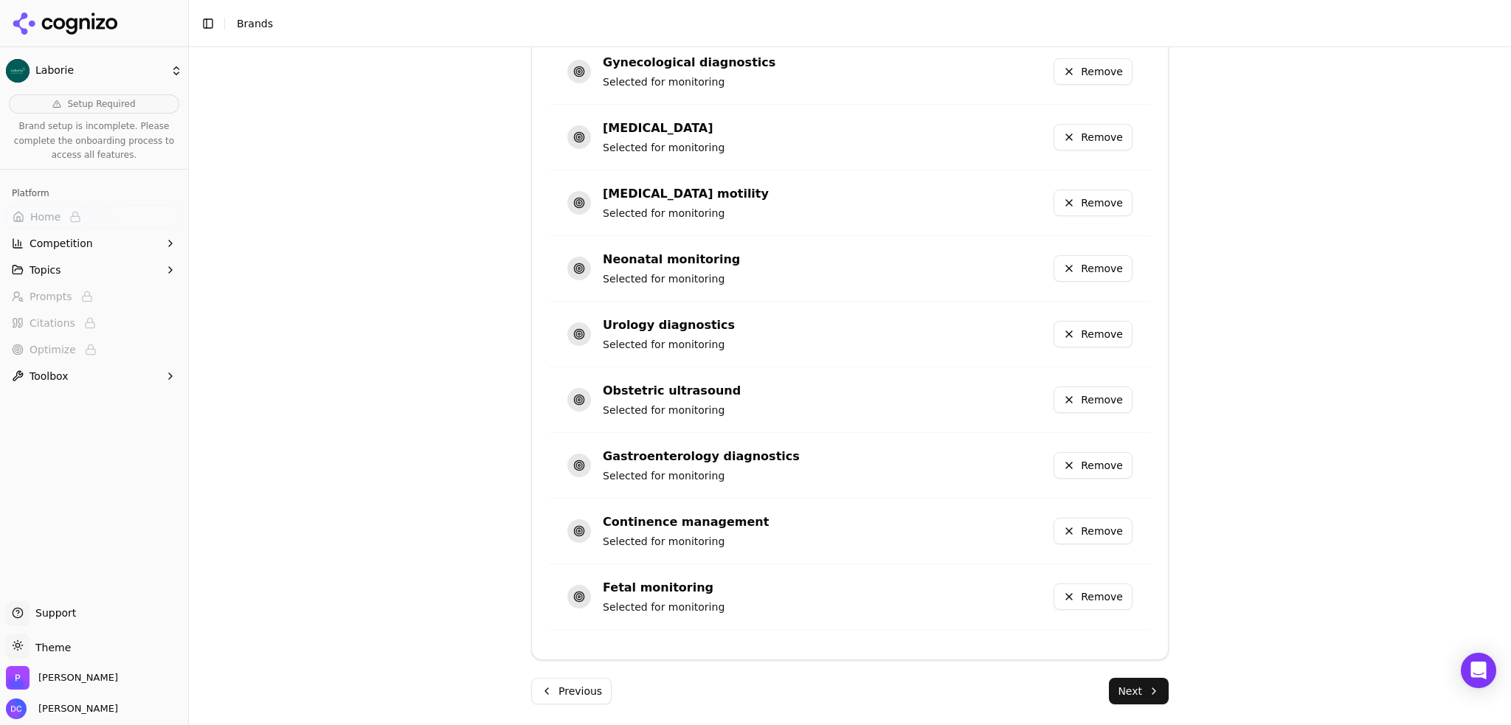
click at [1143, 687] on button "Next" at bounding box center [1139, 691] width 60 height 27
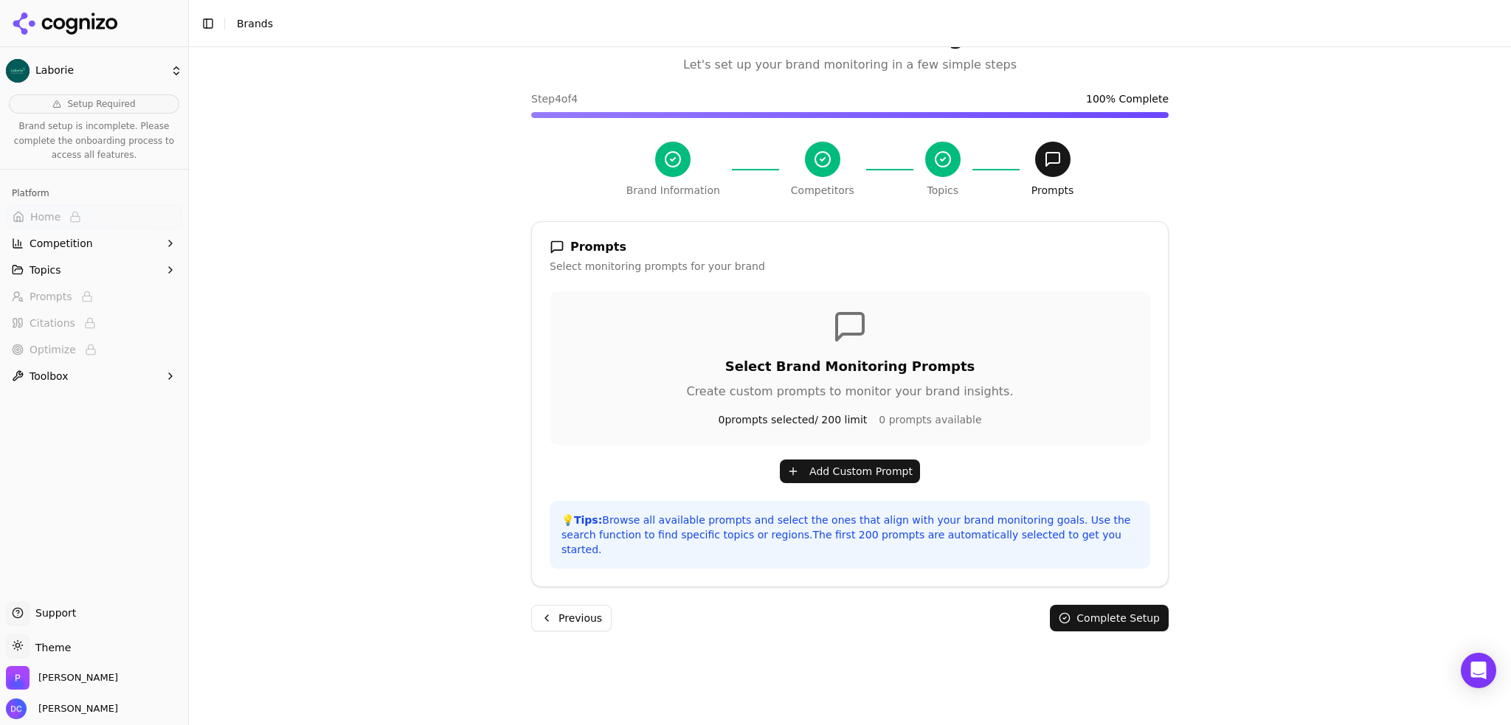
scroll to position [0, 0]
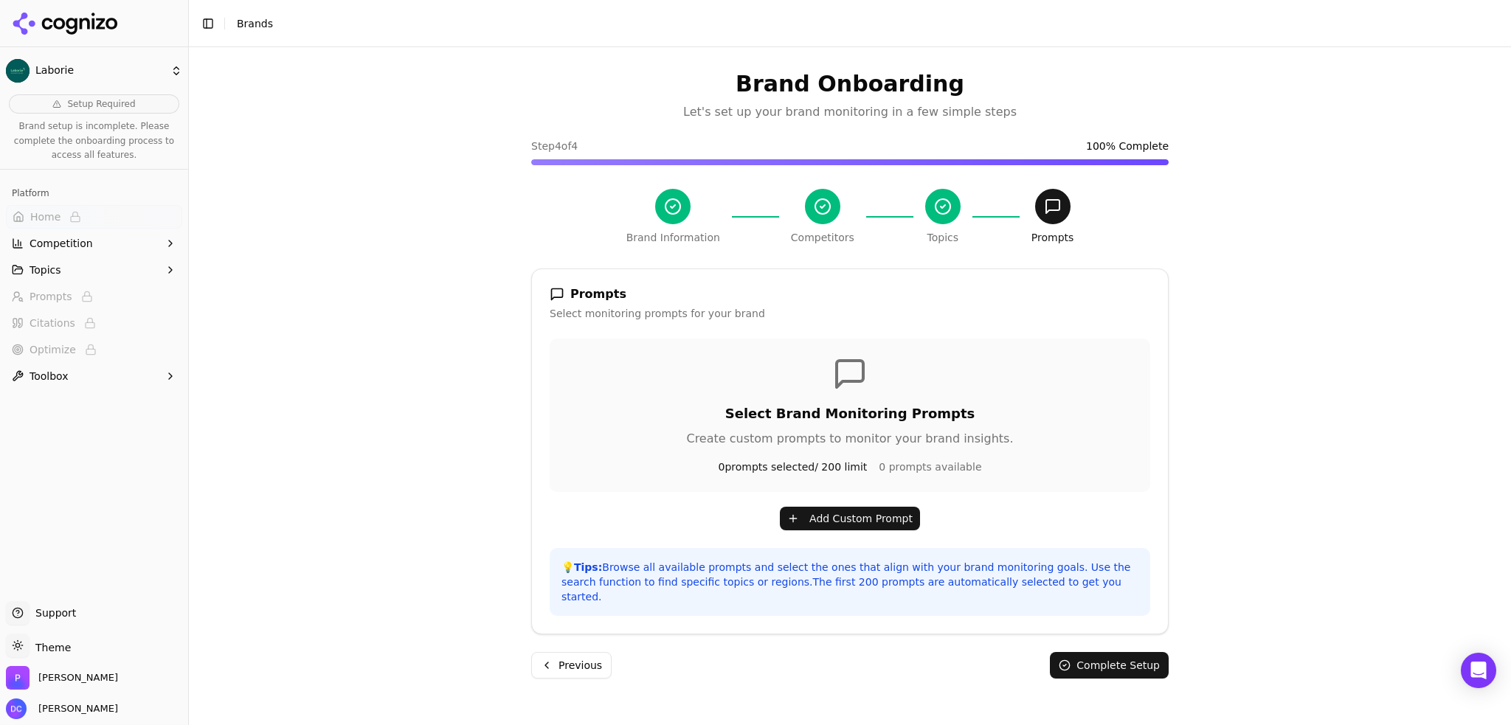
click at [1092, 652] on button "Complete Setup" at bounding box center [1109, 665] width 119 height 27
